Goal: Find specific page/section: Find specific page/section

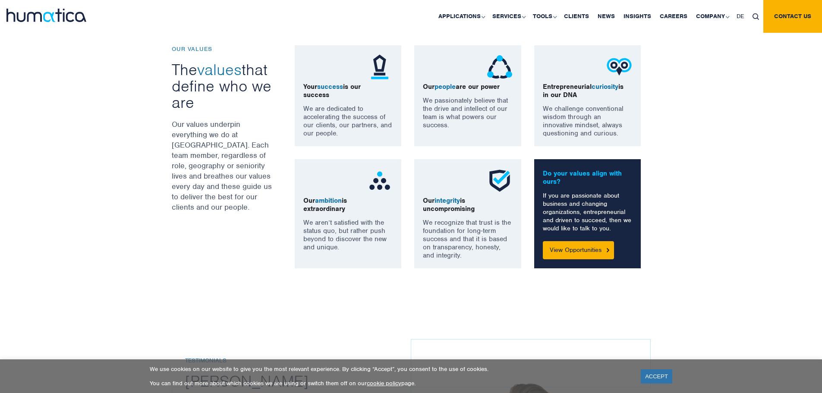
scroll to position [630, 0]
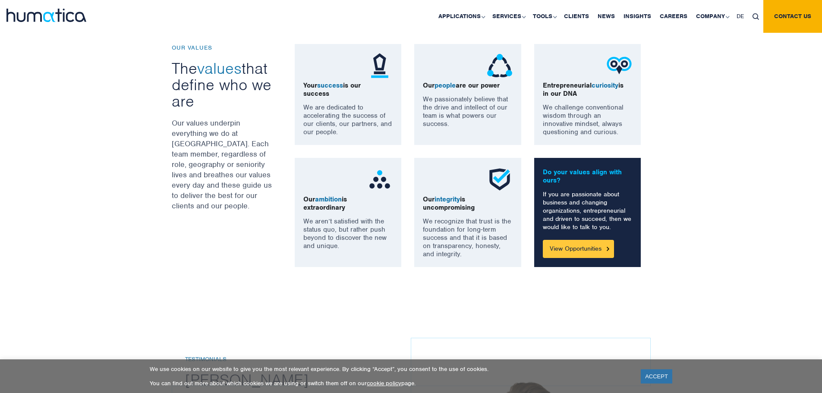
click at [576, 249] on link "View Opportunities" at bounding box center [578, 249] width 71 height 18
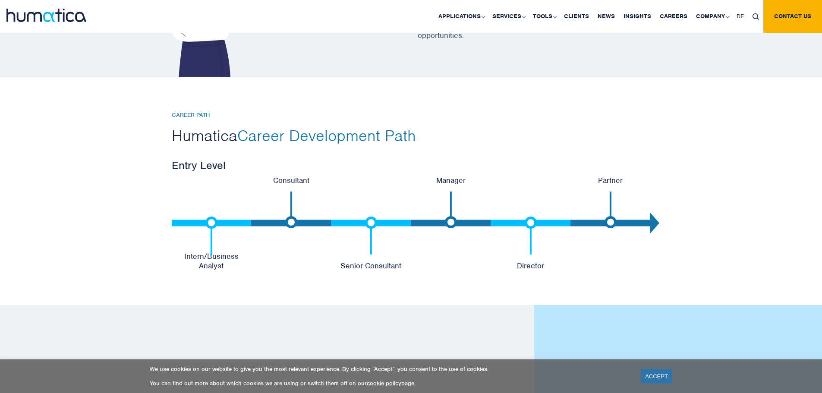
scroll to position [1749, 0]
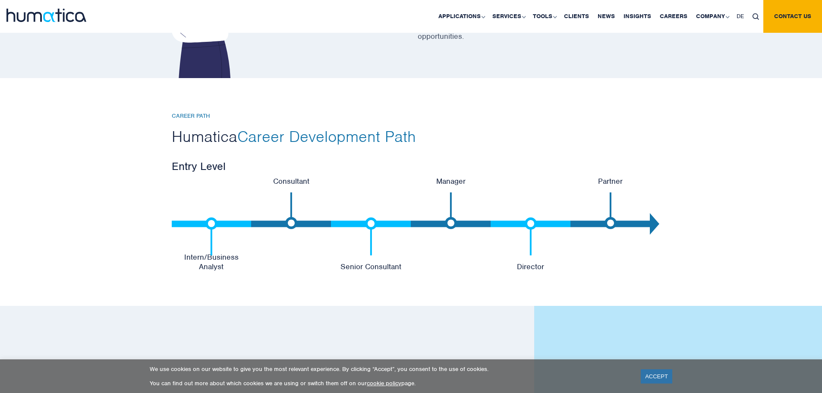
click at [287, 174] on div "CAREER PATH Humatica Career Development Path Entry Level Intern/Business Analys…" at bounding box center [411, 192] width 822 height 228
click at [676, 17] on link "Careers" at bounding box center [673, 16] width 36 height 33
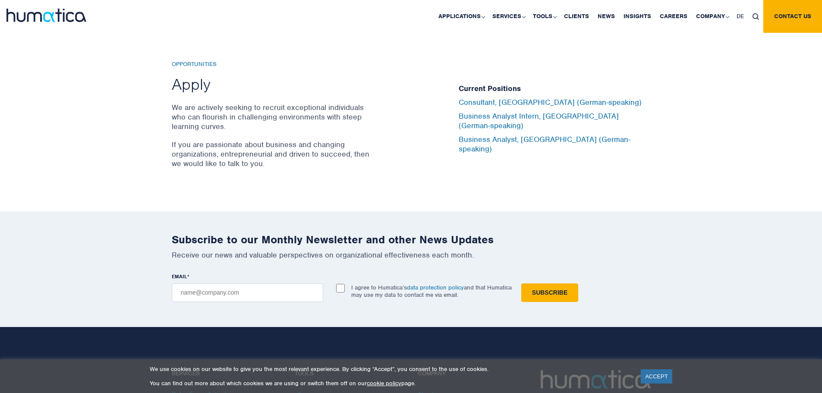
scroll to position [2854, 0]
